Goal: Task Accomplishment & Management: Manage account settings

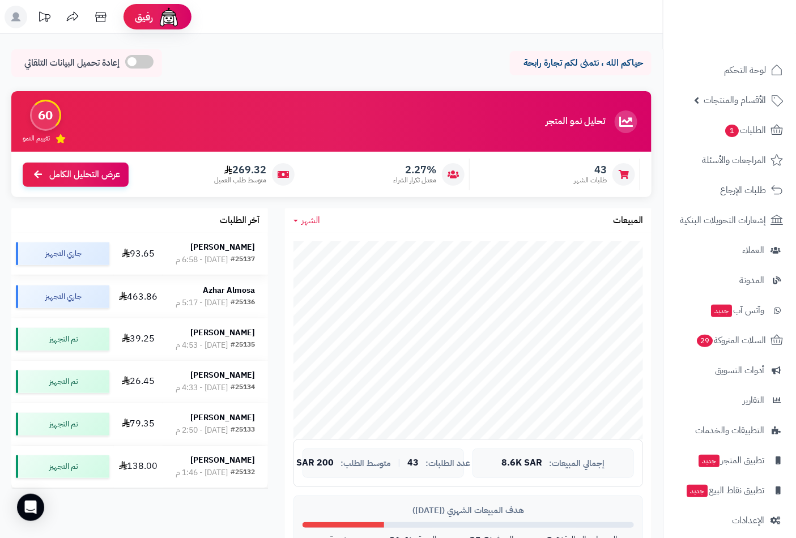
click at [217, 247] on strong "[PERSON_NAME]" at bounding box center [222, 247] width 65 height 12
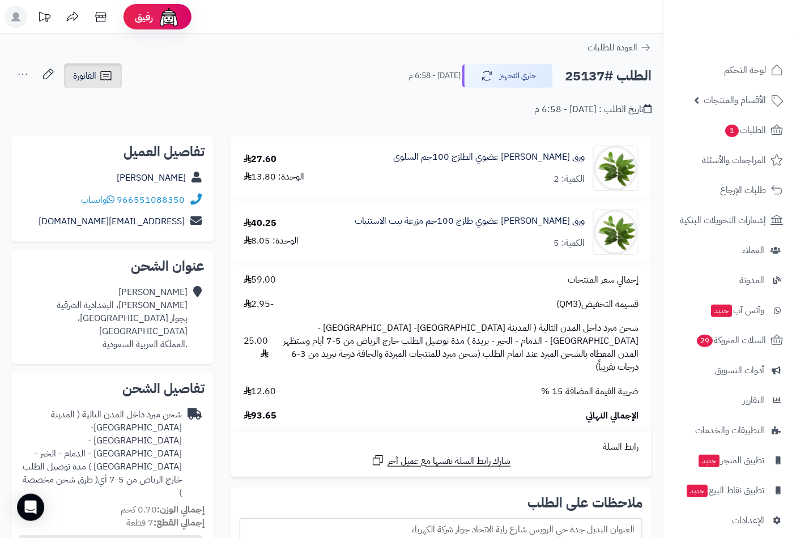
click at [91, 75] on span "الفاتورة" at bounding box center [84, 76] width 23 height 14
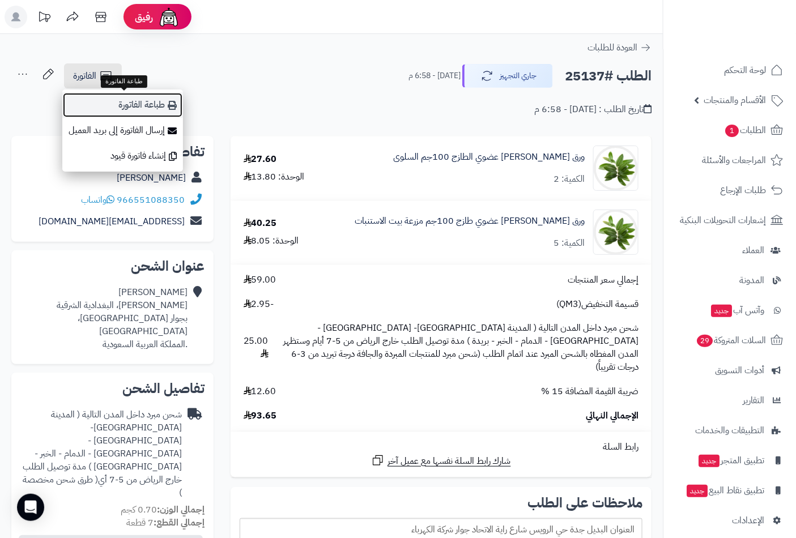
click at [128, 107] on link "طباعة الفاتورة" at bounding box center [122, 105] width 121 height 26
